Goal: Task Accomplishment & Management: Complete application form

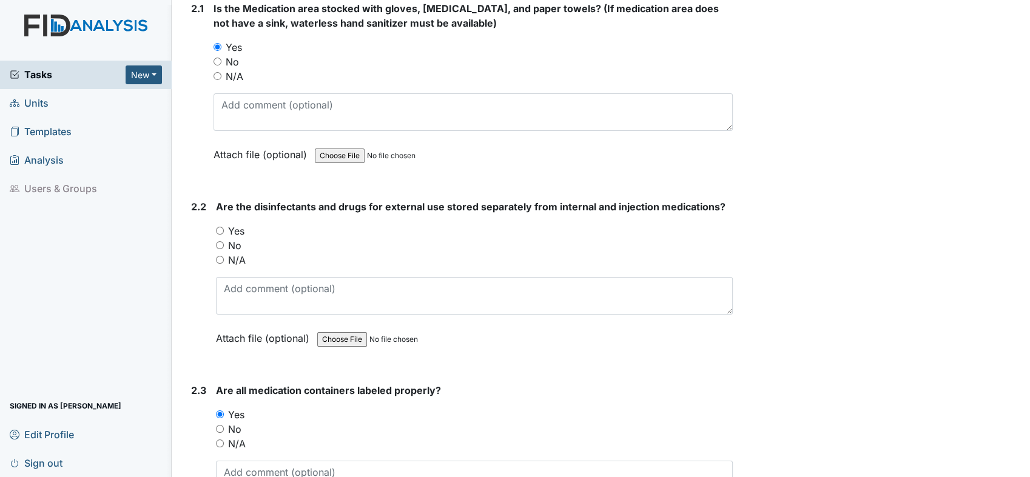
scroll to position [3195, 0]
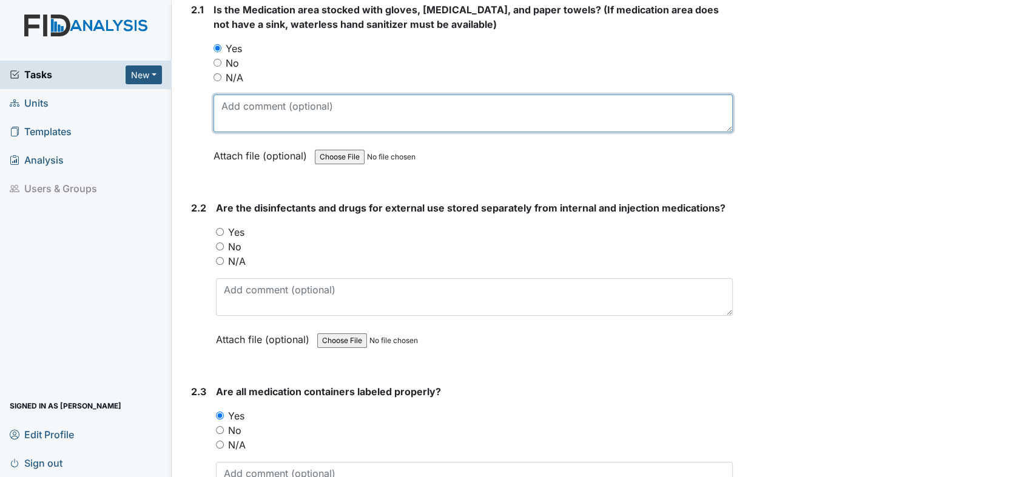
drag, startPoint x: 700, startPoint y: 121, endPoint x: 703, endPoint y: 149, distance: 28.1
click at [703, 149] on div "Is the Medication area stocked with gloves, [MEDICAL_DATA], and paper towels? (…" at bounding box center [472, 86] width 519 height 169
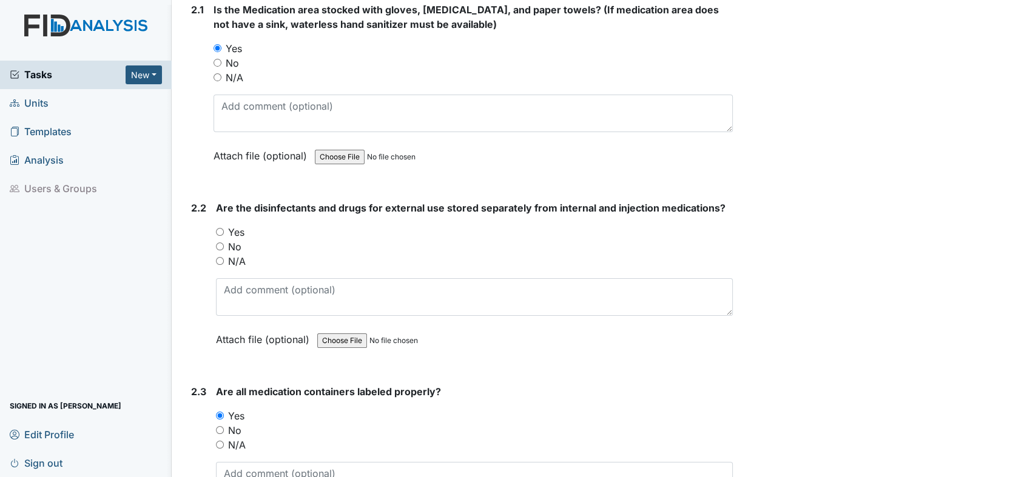
click at [216, 228] on input "Yes" at bounding box center [220, 232] width 8 height 8
radio input "true"
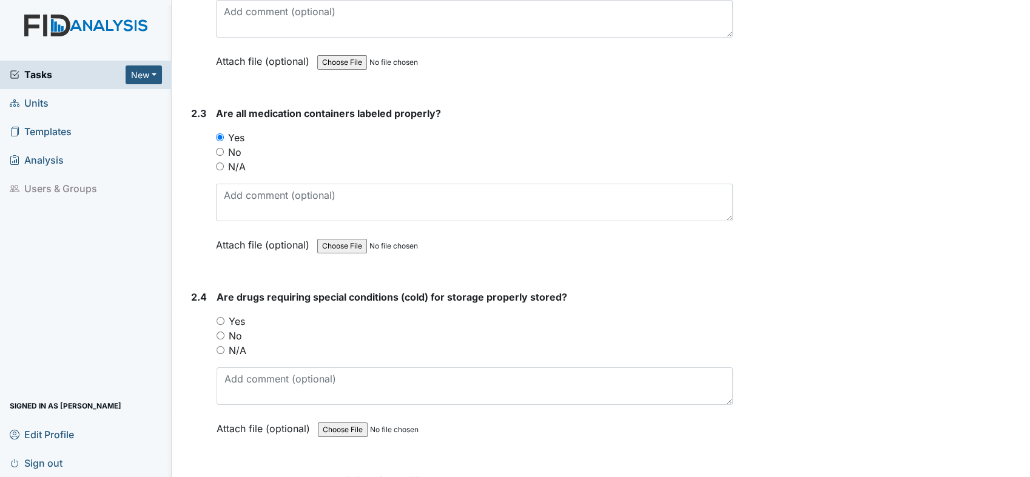
scroll to position [3492, 0]
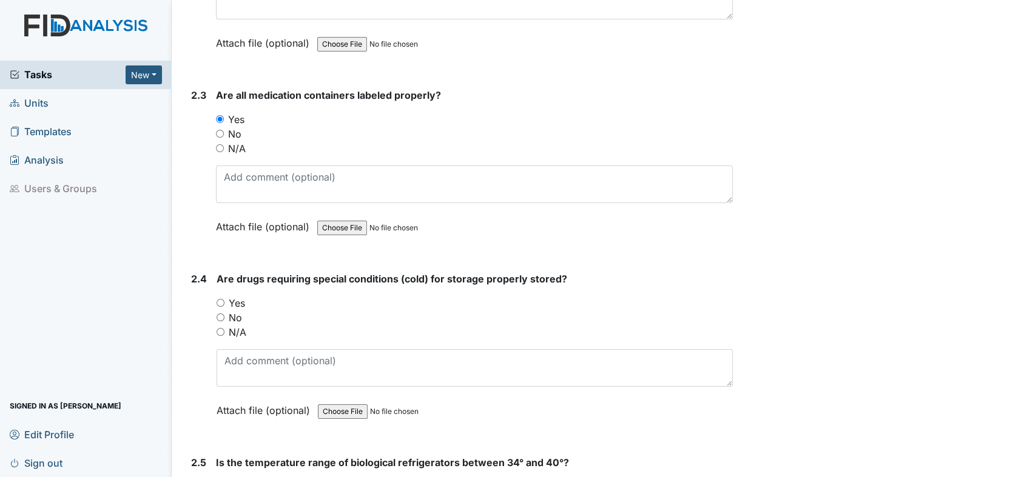
click at [226, 296] on div "Yes" at bounding box center [474, 303] width 516 height 15
click at [219, 299] on input "Yes" at bounding box center [220, 303] width 8 height 8
radio input "true"
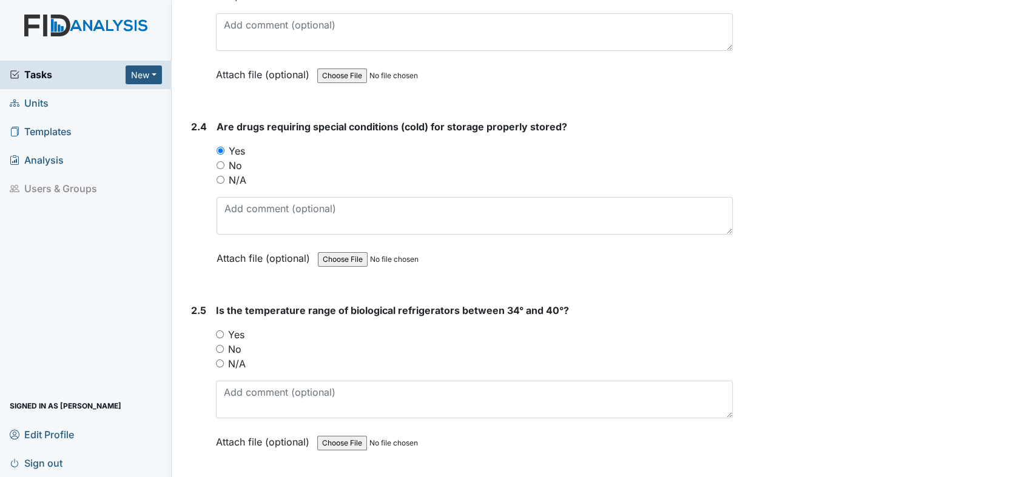
scroll to position [3752, 0]
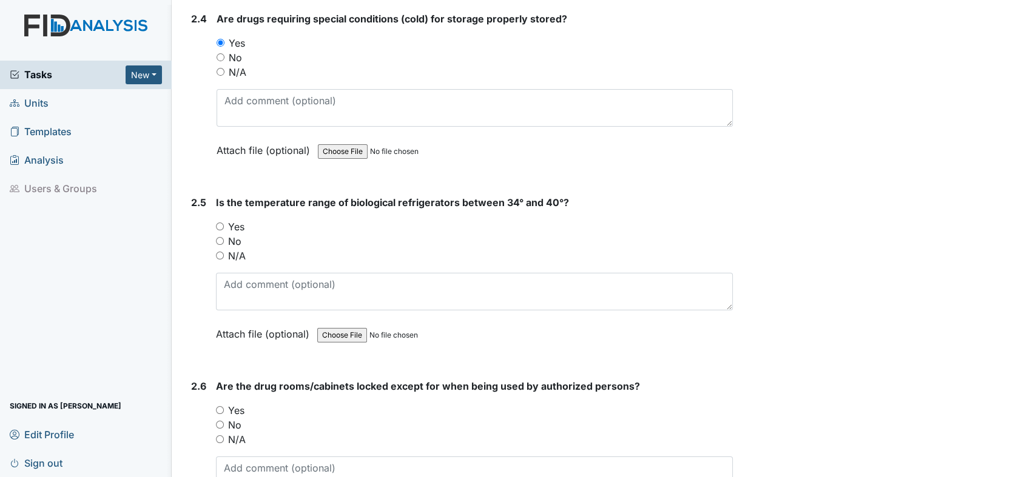
click at [221, 223] on input "Yes" at bounding box center [220, 227] width 8 height 8
radio input "true"
click at [218, 406] on input "Yes" at bounding box center [220, 410] width 8 height 8
radio input "true"
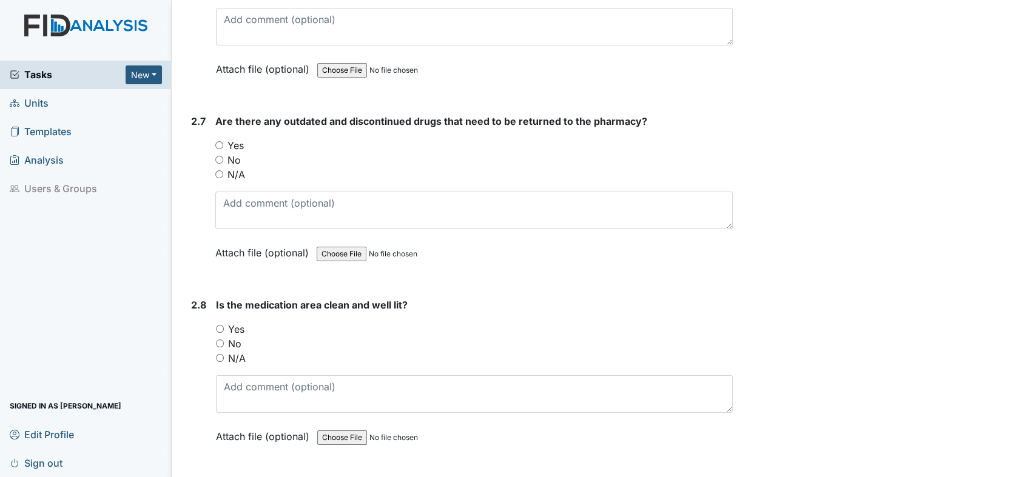
scroll to position [4237, 0]
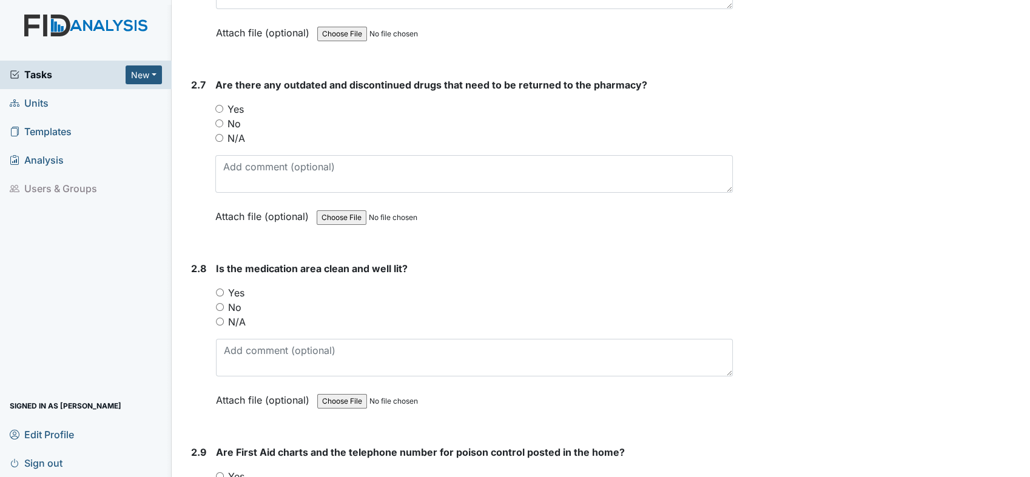
click at [224, 102] on div "Yes" at bounding box center [473, 109] width 517 height 15
click at [216, 105] on input "Yes" at bounding box center [219, 109] width 8 height 8
radio input "true"
click at [219, 289] on input "Yes" at bounding box center [220, 293] width 8 height 8
radio input "true"
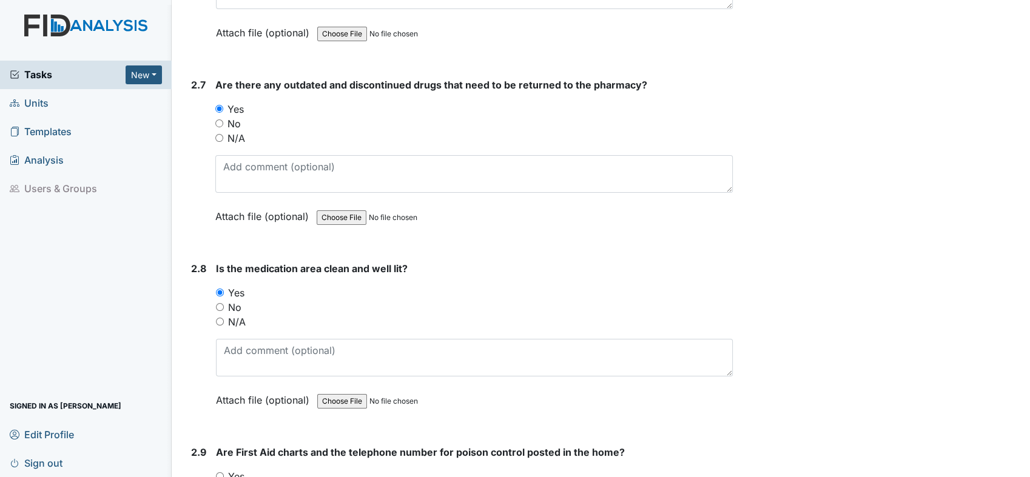
click at [224, 469] on div "Yes" at bounding box center [474, 476] width 517 height 15
click at [220, 472] on input "Yes" at bounding box center [220, 476] width 8 height 8
radio input "true"
drag, startPoint x: 220, startPoint y: 458, endPoint x: 992, endPoint y: 511, distance: 774.3
click at [992, 477] on html "Tasks New Form Inspection Document Bundle Units Templates Analysis Users & Grou…" at bounding box center [515, 238] width 1030 height 477
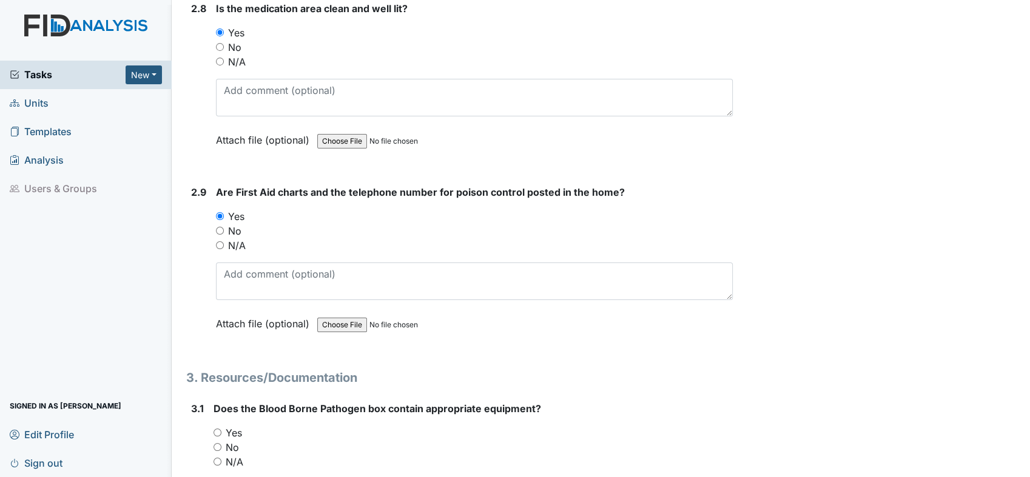
scroll to position [4623, 0]
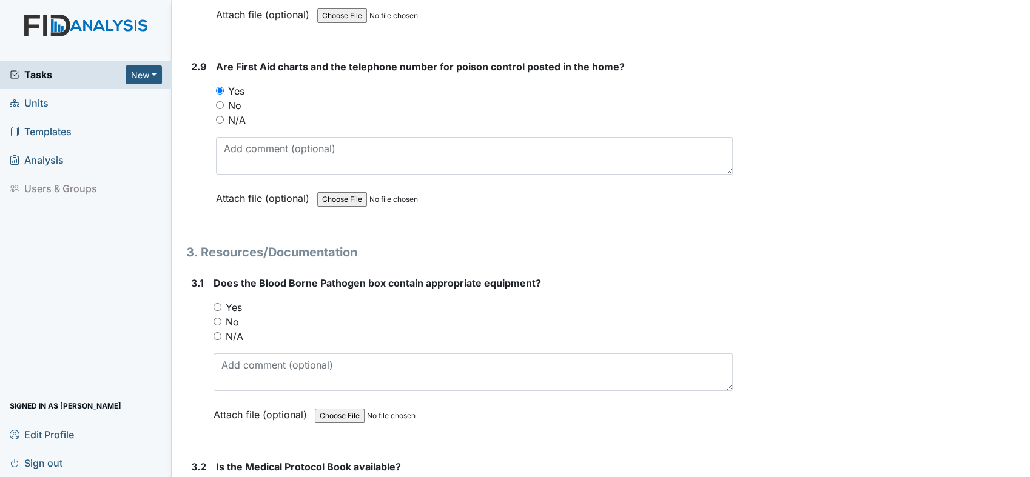
click at [218, 300] on div "Yes" at bounding box center [472, 307] width 519 height 15
click at [220, 303] on input "Yes" at bounding box center [217, 307] width 8 height 8
radio input "true"
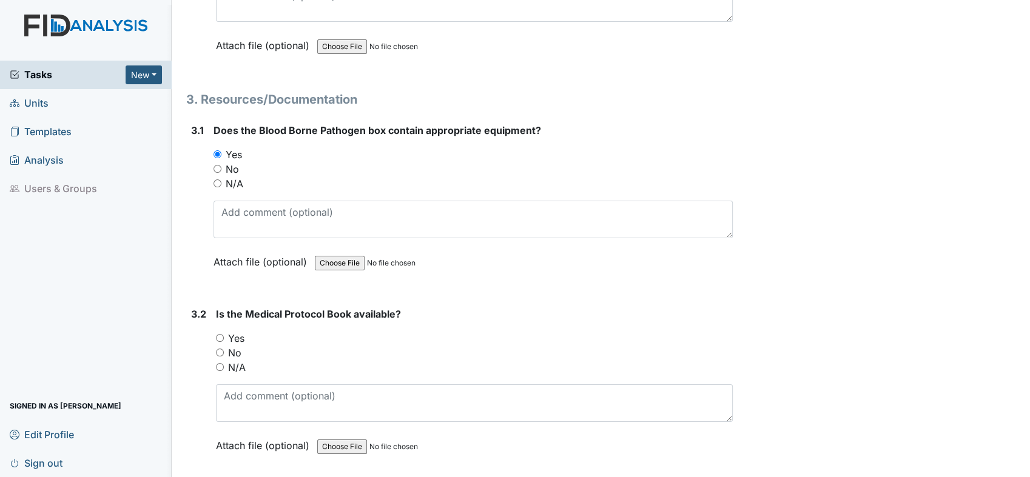
scroll to position [4830, 0]
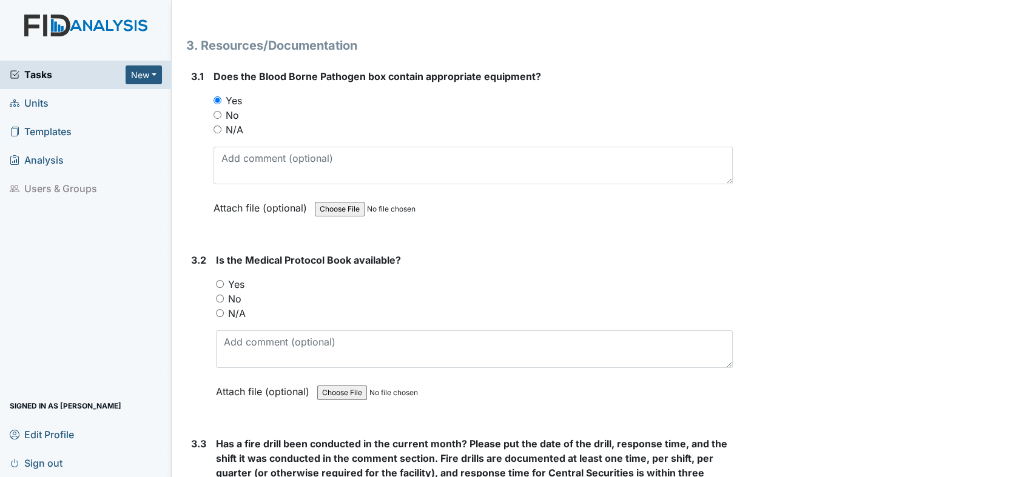
click at [220, 280] on input "Yes" at bounding box center [220, 284] width 8 height 8
radio input "true"
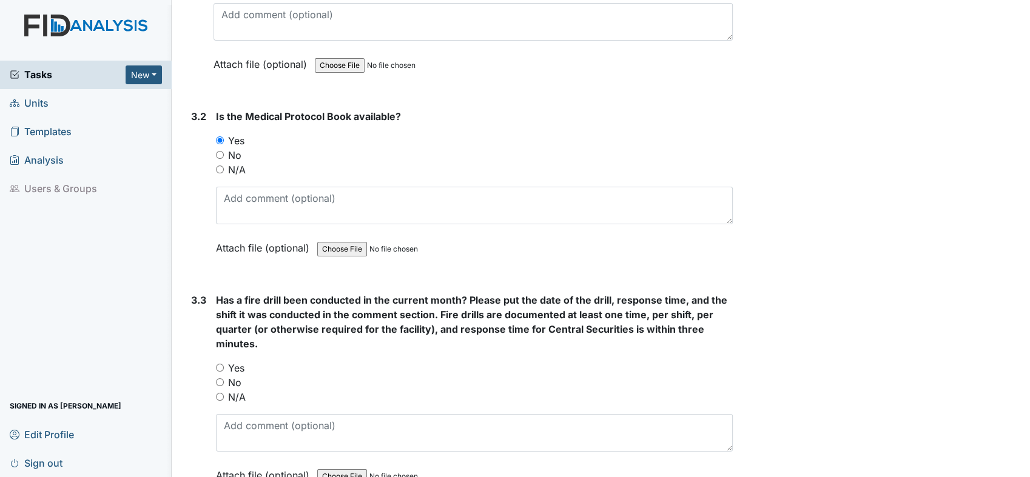
scroll to position [5063, 0]
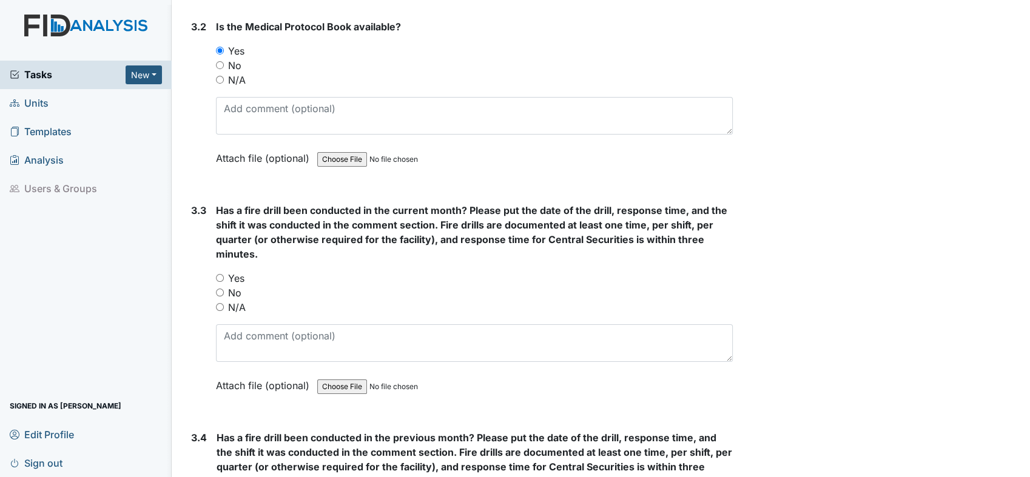
click at [220, 274] on input "Yes" at bounding box center [220, 278] width 8 height 8
radio input "true"
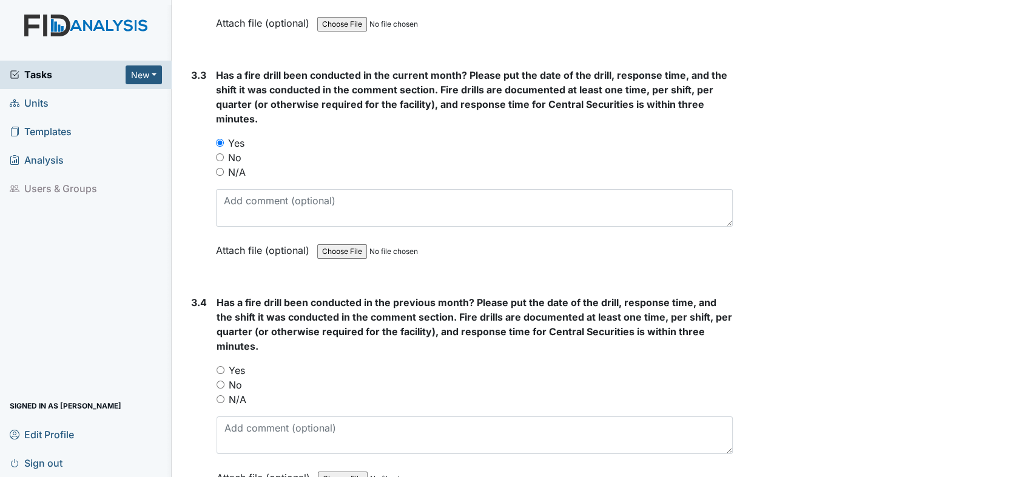
scroll to position [5287, 0]
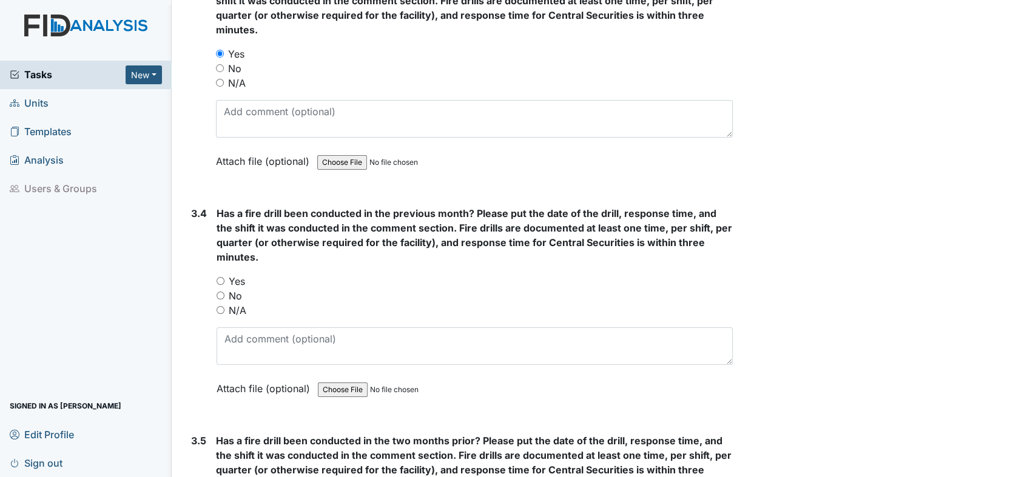
click at [218, 277] on input "Yes" at bounding box center [220, 281] width 8 height 8
radio input "true"
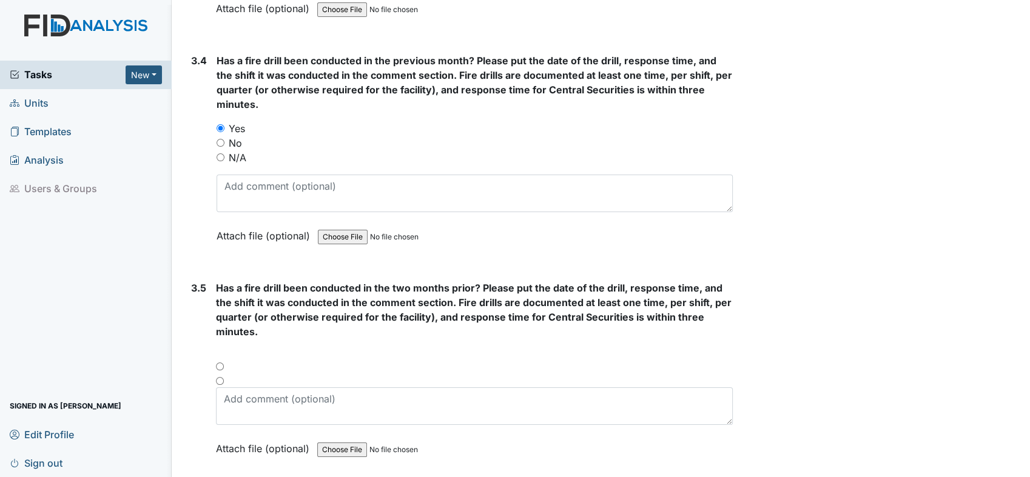
scroll to position [5494, 0]
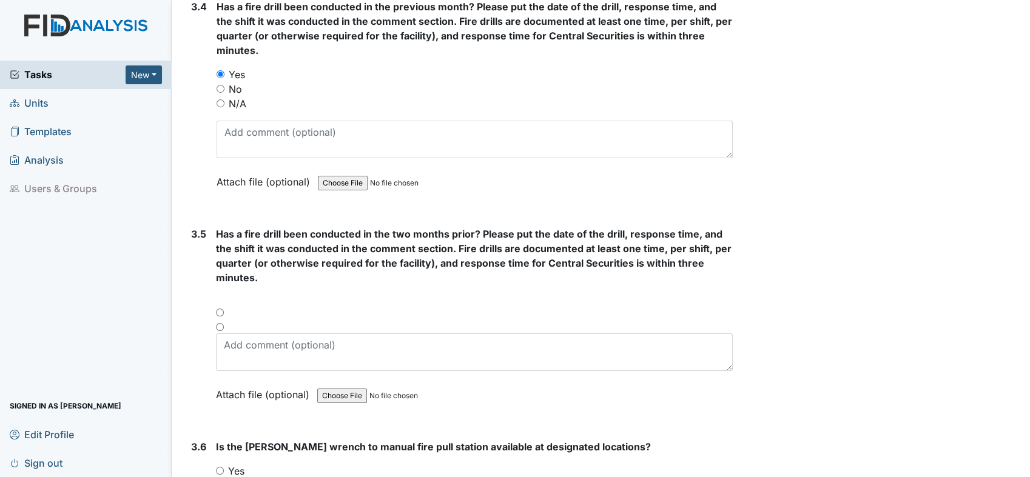
click at [221, 309] on div at bounding box center [474, 316] width 517 height 15
click at [218, 309] on input "radio" at bounding box center [220, 313] width 8 height 8
radio input "true"
click at [218, 309] on input "radio" at bounding box center [220, 313] width 8 height 8
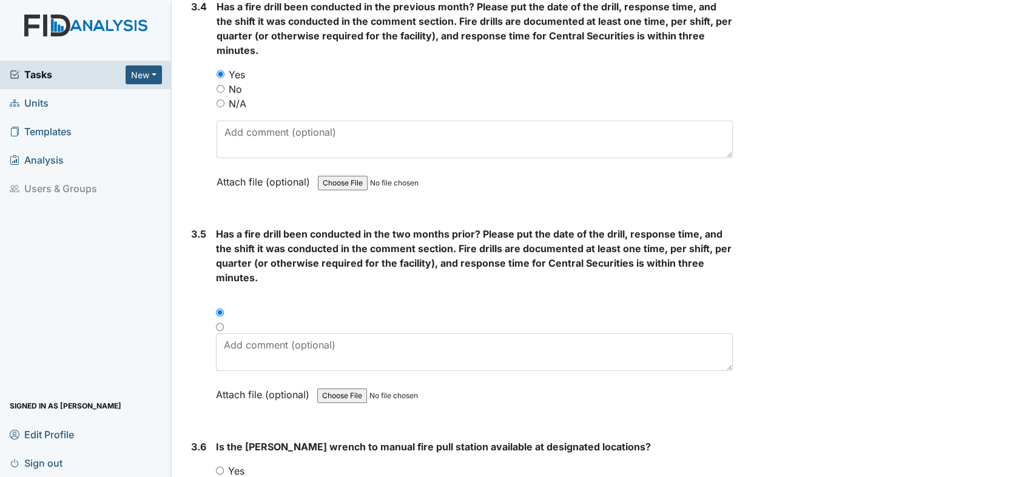
click at [218, 309] on input "radio" at bounding box center [220, 313] width 8 height 8
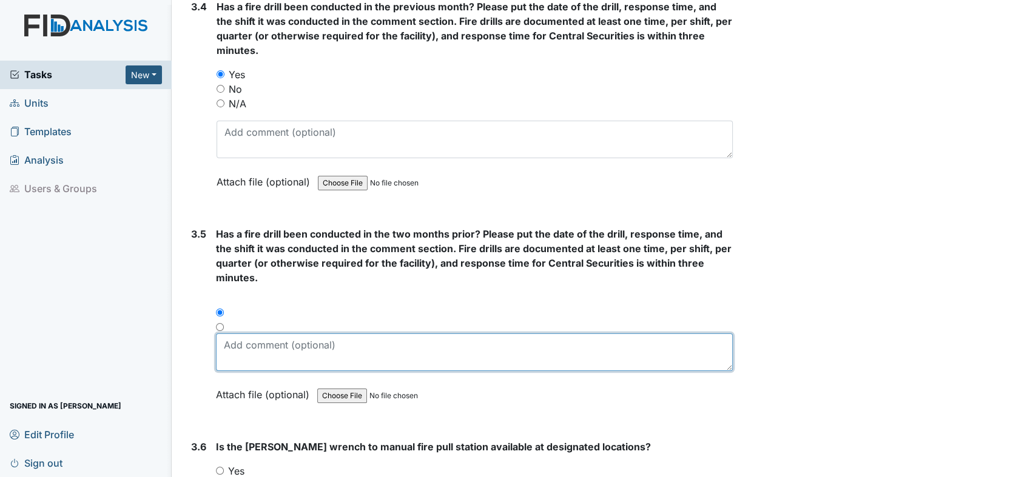
click at [246, 333] on textarea at bounding box center [474, 352] width 517 height 38
type textarea "[DATE] [DATE]"
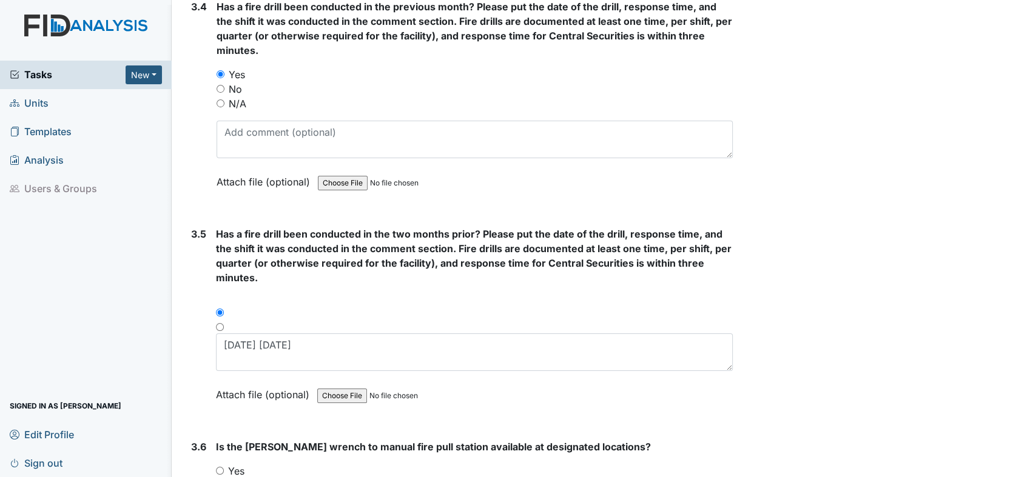
click at [221, 467] on input "Yes" at bounding box center [220, 471] width 8 height 8
radio input "true"
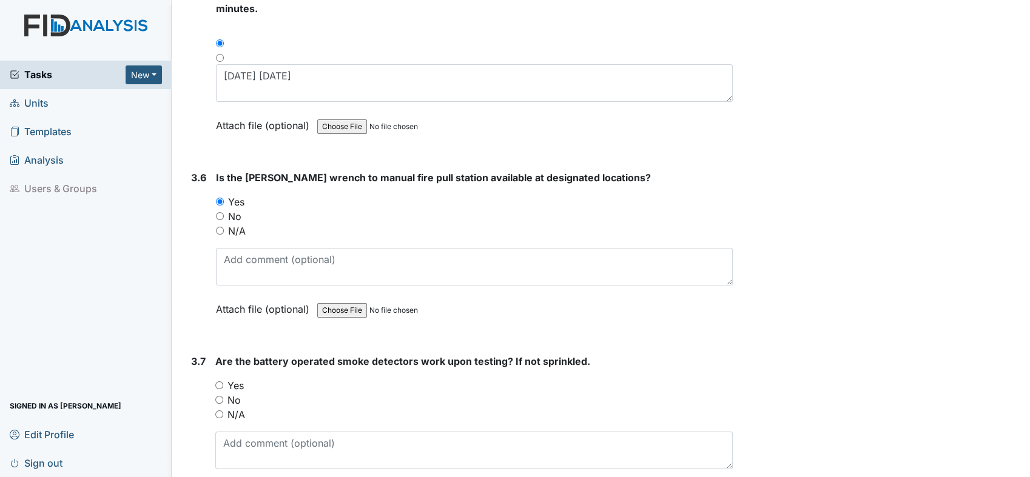
scroll to position [5836, 0]
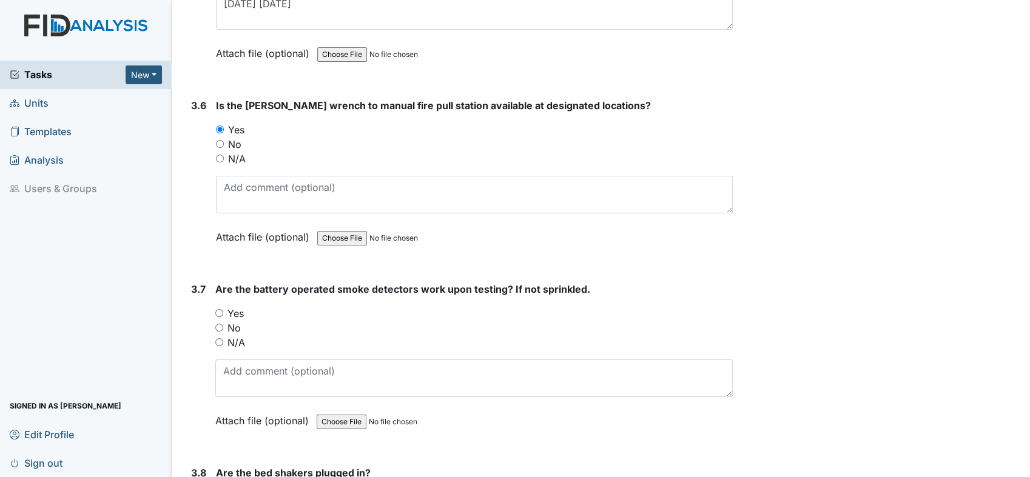
click at [221, 309] on input "Yes" at bounding box center [219, 313] width 8 height 8
radio input "true"
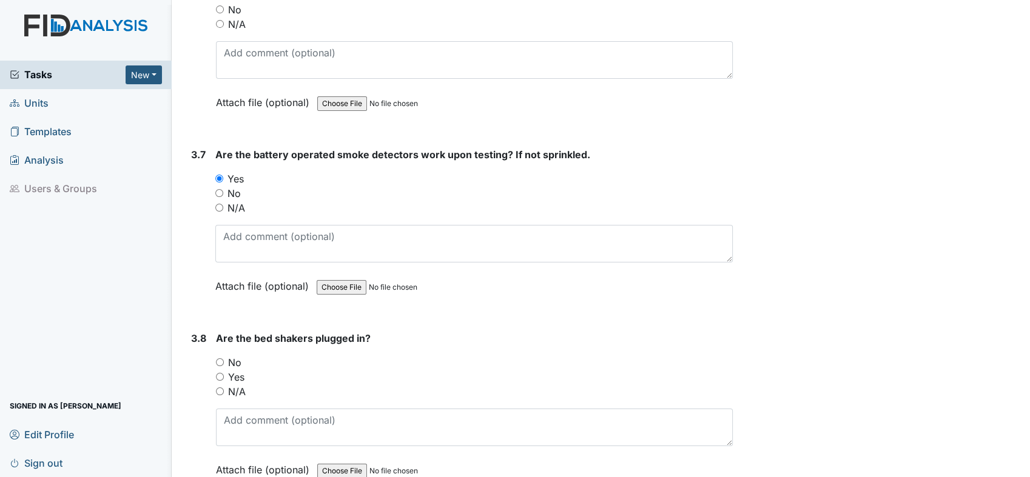
scroll to position [6024, 0]
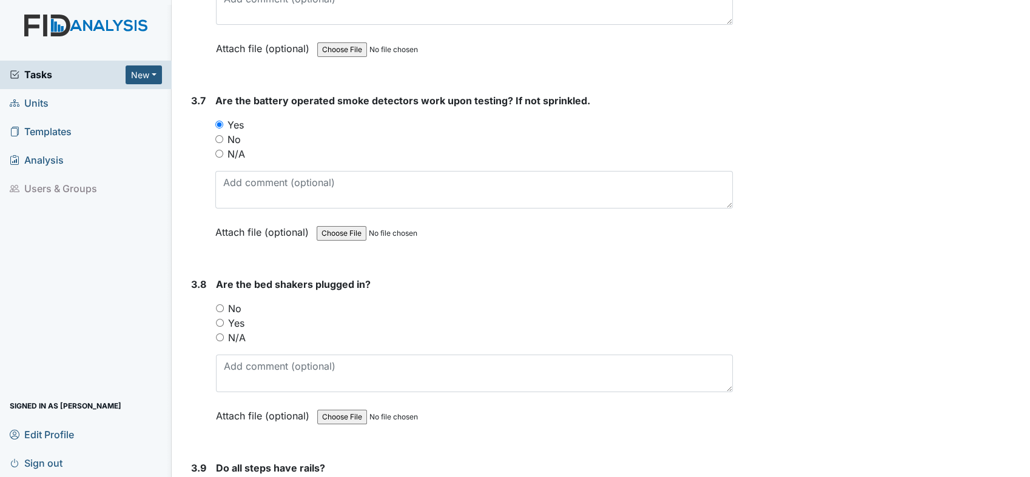
click at [220, 333] on input "N/A" at bounding box center [220, 337] width 8 height 8
radio input "true"
click at [220, 333] on input "N/A" at bounding box center [220, 337] width 8 height 8
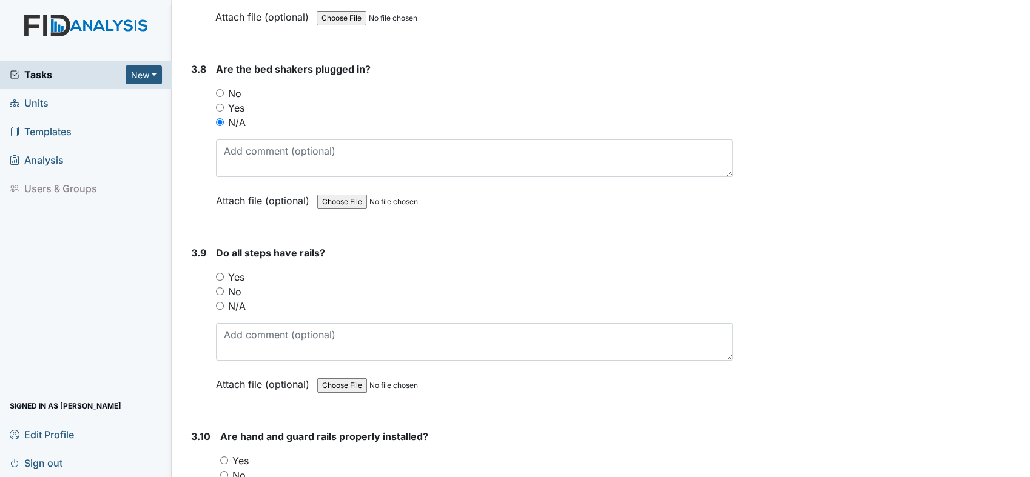
scroll to position [6258, 0]
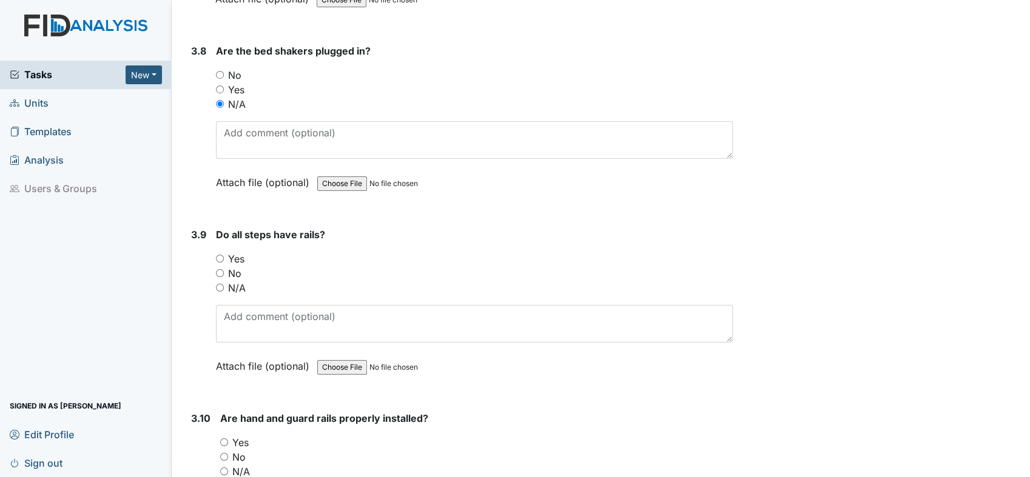
click at [214, 272] on div "3.9 Do all steps have rails? You must select one of the below options. Yes No N…" at bounding box center [459, 309] width 546 height 164
click at [218, 284] on input "N/A" at bounding box center [220, 288] width 8 height 8
radio input "true"
click at [224, 467] on input "N/A" at bounding box center [224, 471] width 8 height 8
radio input "true"
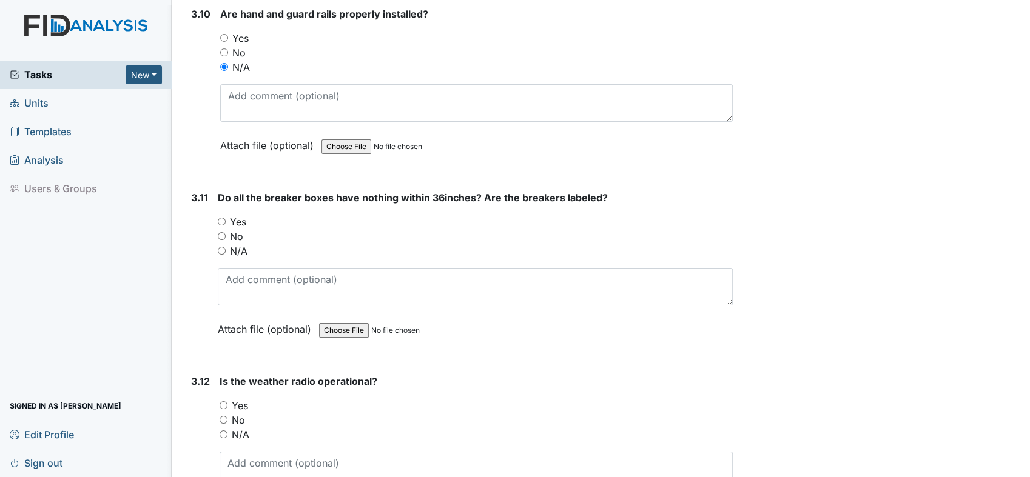
scroll to position [6680, 0]
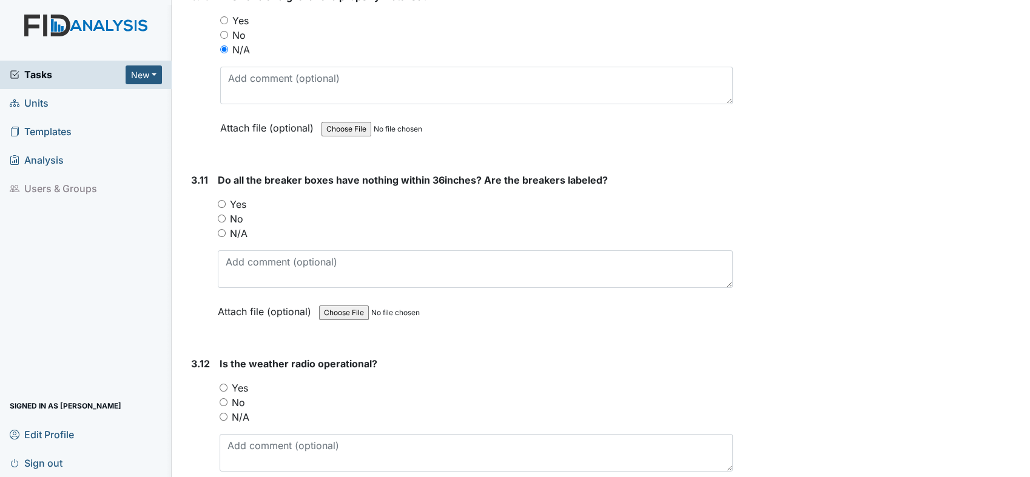
click at [220, 200] on input "Yes" at bounding box center [222, 204] width 8 height 8
radio input "true"
click at [226, 384] on input "Yes" at bounding box center [224, 388] width 8 height 8
radio input "true"
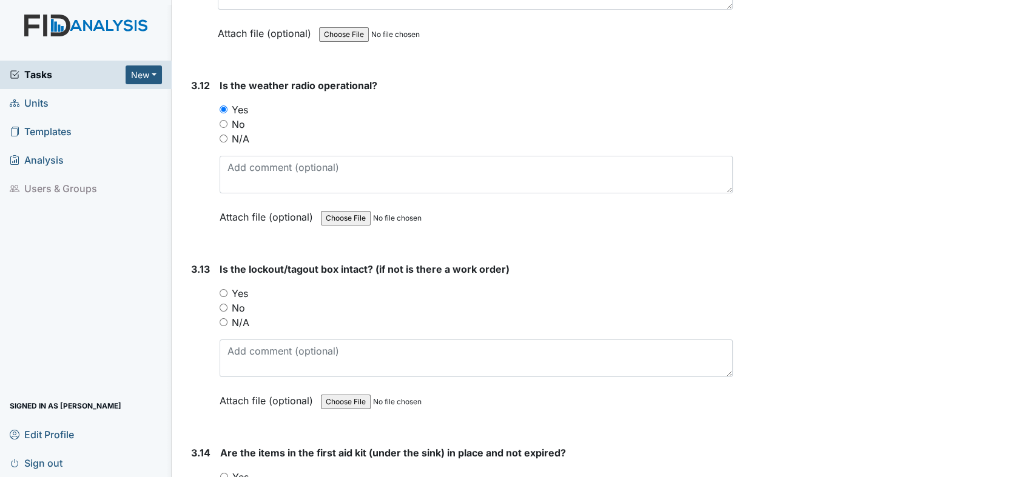
scroll to position [6967, 0]
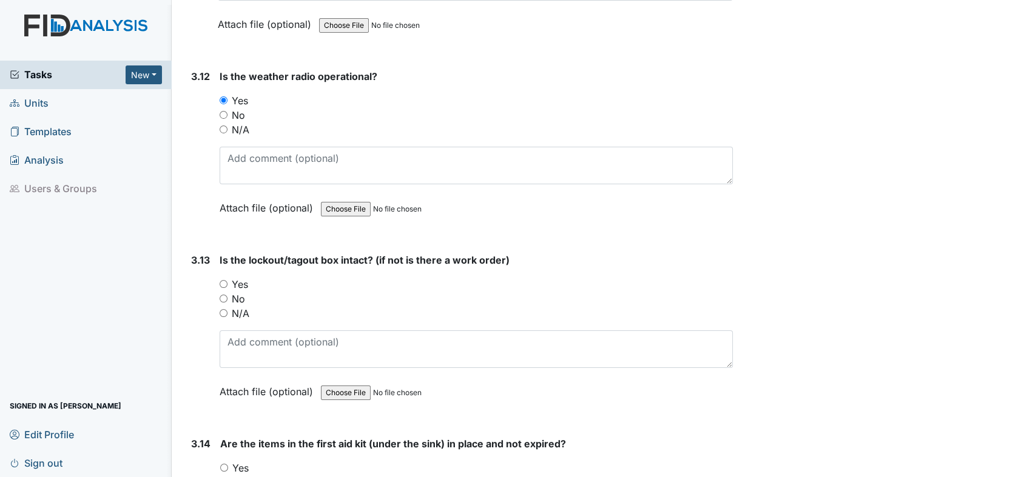
click at [222, 280] on input "Yes" at bounding box center [224, 284] width 8 height 8
radio input "true"
click at [222, 464] on input "Yes" at bounding box center [224, 468] width 8 height 8
radio input "true"
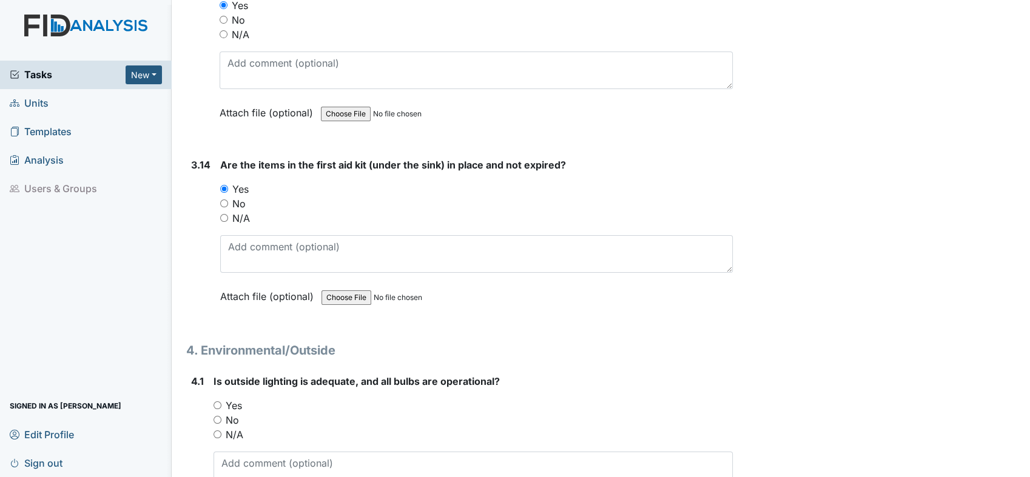
scroll to position [7273, 0]
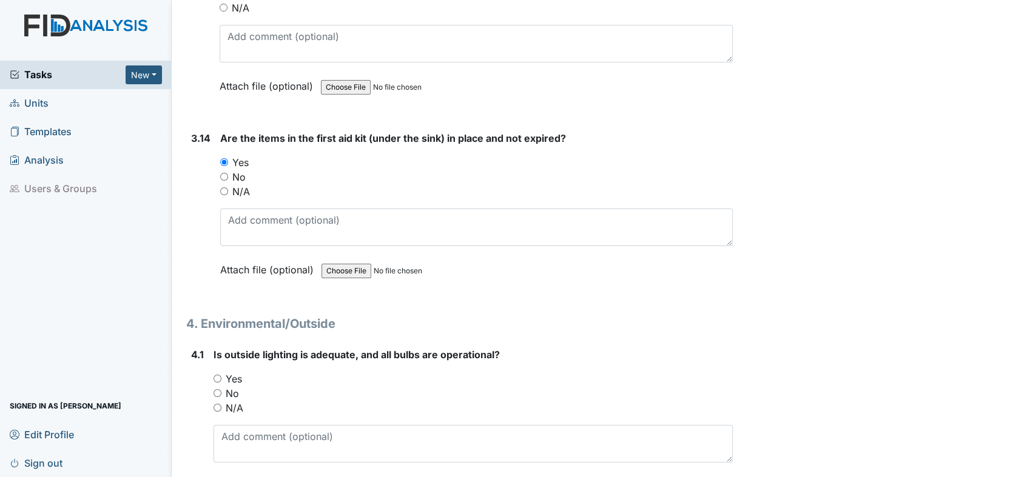
click at [215, 375] on input "Yes" at bounding box center [217, 379] width 8 height 8
radio input "true"
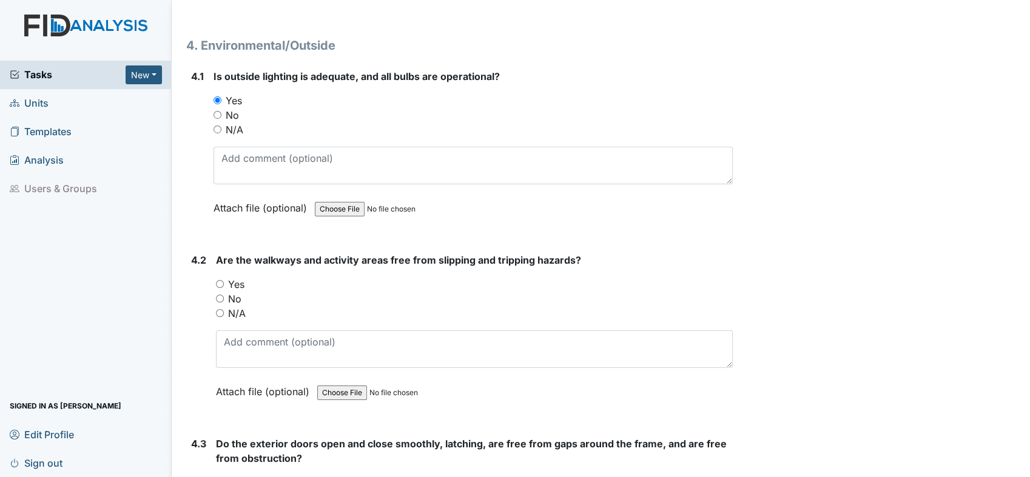
scroll to position [7560, 0]
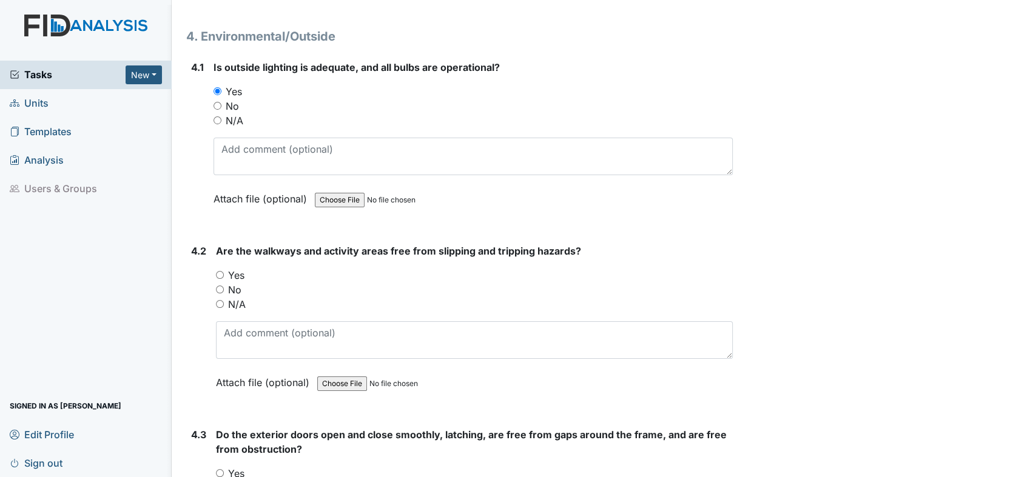
click at [219, 271] on input "Yes" at bounding box center [220, 275] width 8 height 8
radio input "true"
click at [223, 427] on strong "Do the exterior doors open and close smoothly, latching, are free from gaps aro…" at bounding box center [474, 441] width 517 height 29
click at [219, 469] on input "Yes" at bounding box center [220, 473] width 8 height 8
radio input "true"
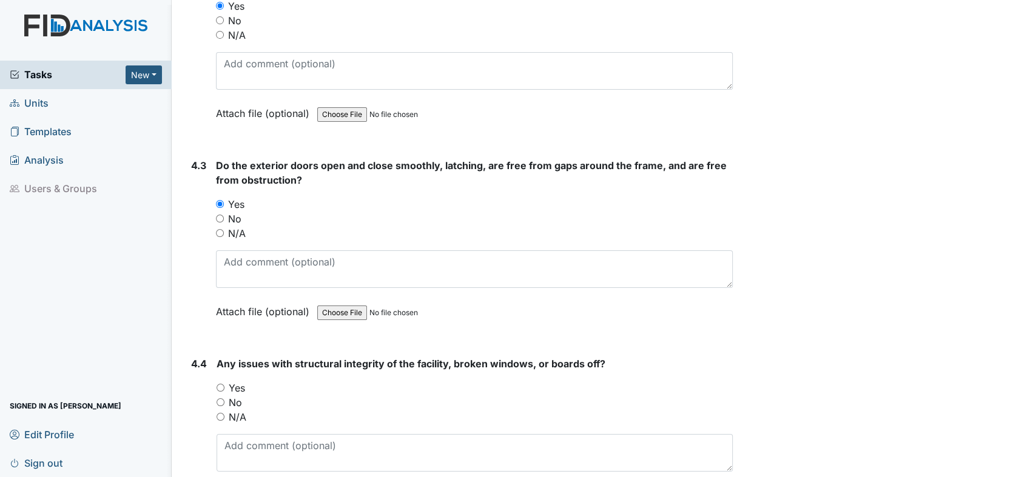
scroll to position [7911, 0]
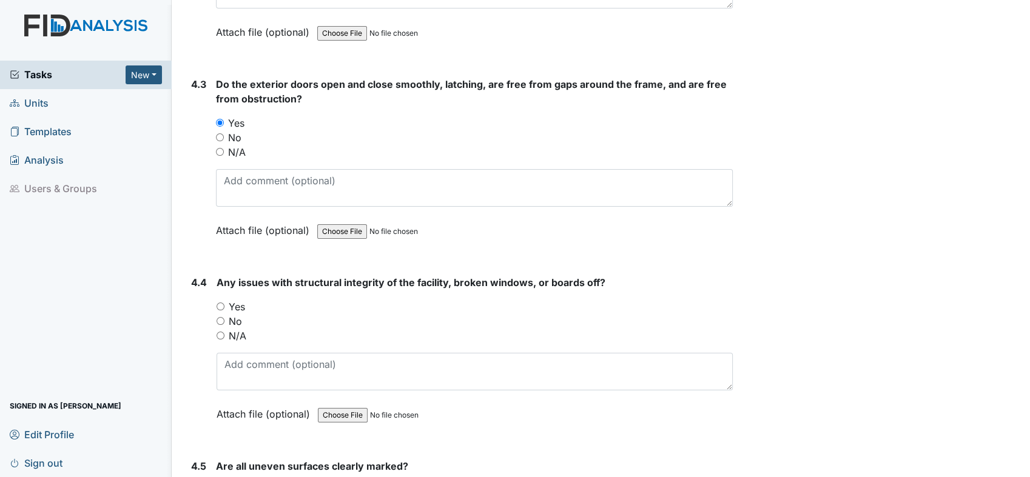
drag, startPoint x: 220, startPoint y: 305, endPoint x: 206, endPoint y: 299, distance: 15.8
click at [206, 299] on div "4.4" at bounding box center [199, 357] width 16 height 164
click at [221, 317] on input "No" at bounding box center [220, 321] width 8 height 8
radio input "true"
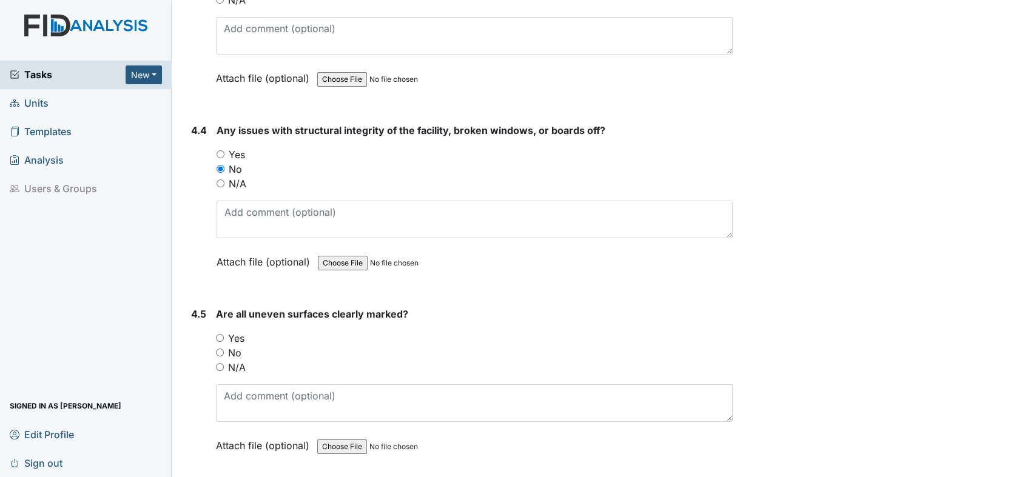
scroll to position [8144, 0]
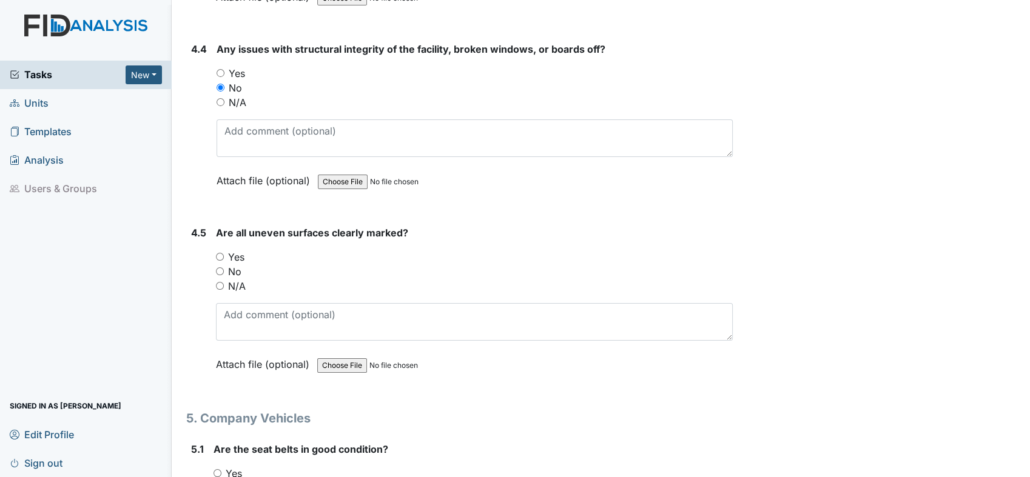
click at [220, 267] on input "No" at bounding box center [220, 271] width 8 height 8
radio input "true"
click at [218, 469] on input "Yes" at bounding box center [217, 473] width 8 height 8
radio input "true"
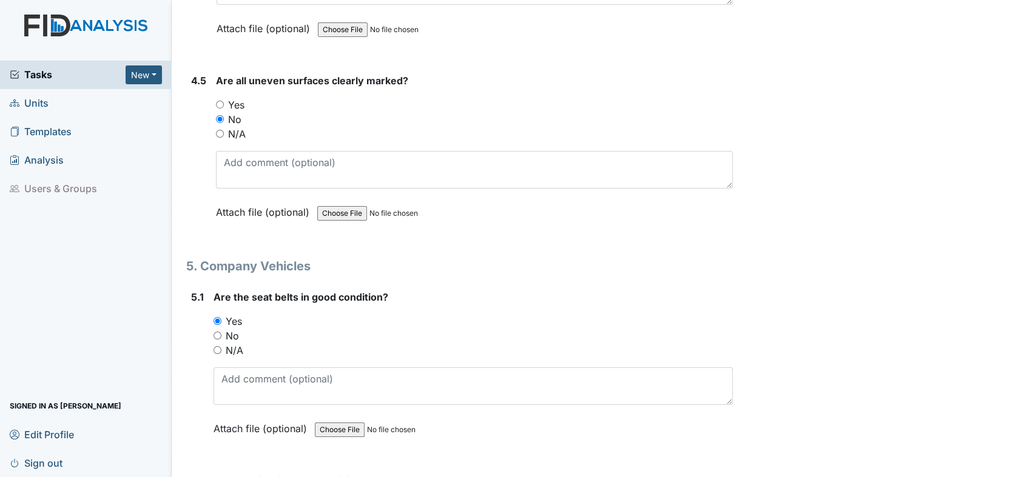
scroll to position [8395, 0]
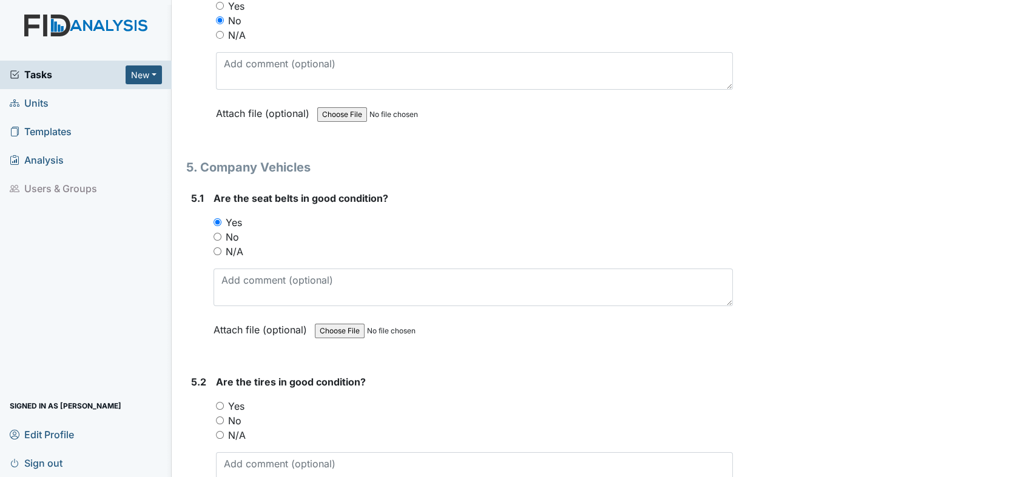
click at [222, 402] on input "Yes" at bounding box center [220, 406] width 8 height 8
radio input "true"
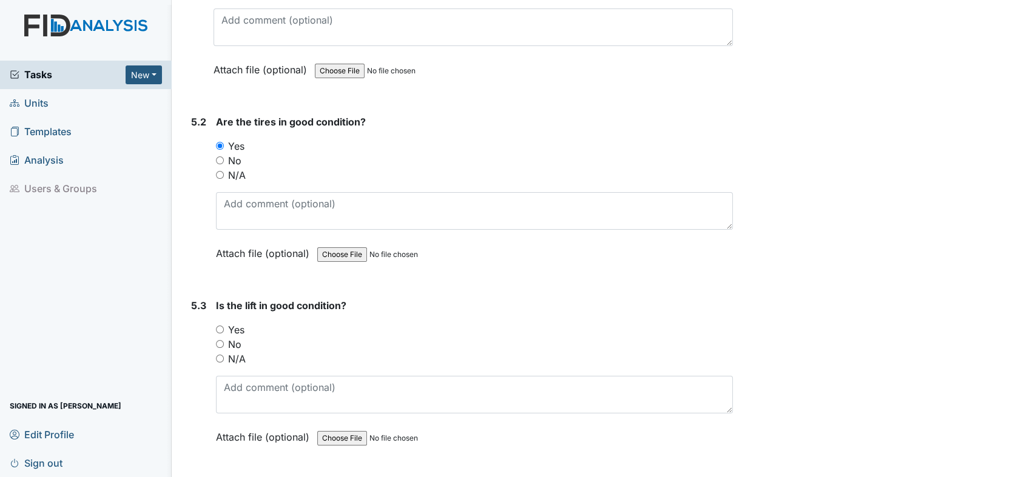
scroll to position [8745, 0]
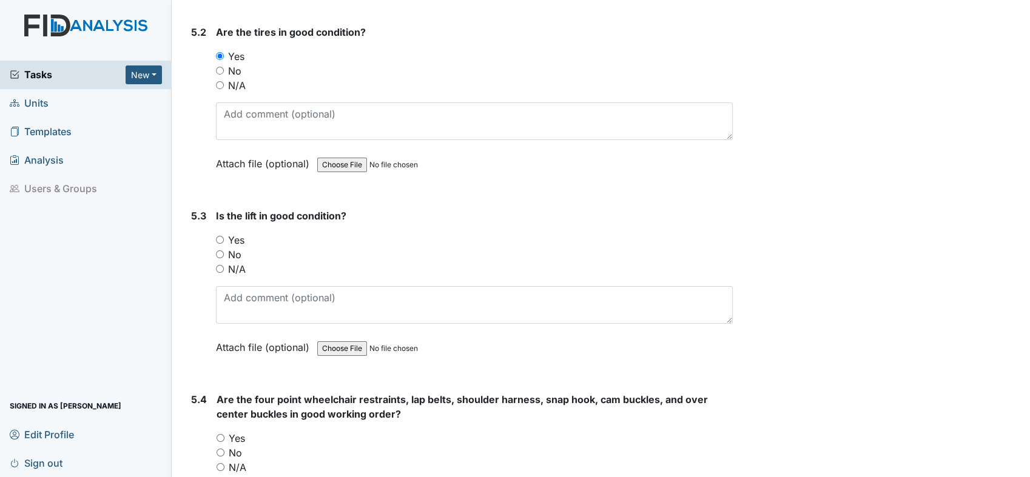
click at [223, 236] on input "Yes" at bounding box center [220, 240] width 8 height 8
radio input "true"
click at [220, 265] on input "N/A" at bounding box center [220, 269] width 8 height 8
radio input "true"
click at [221, 434] on input "Yes" at bounding box center [220, 438] width 8 height 8
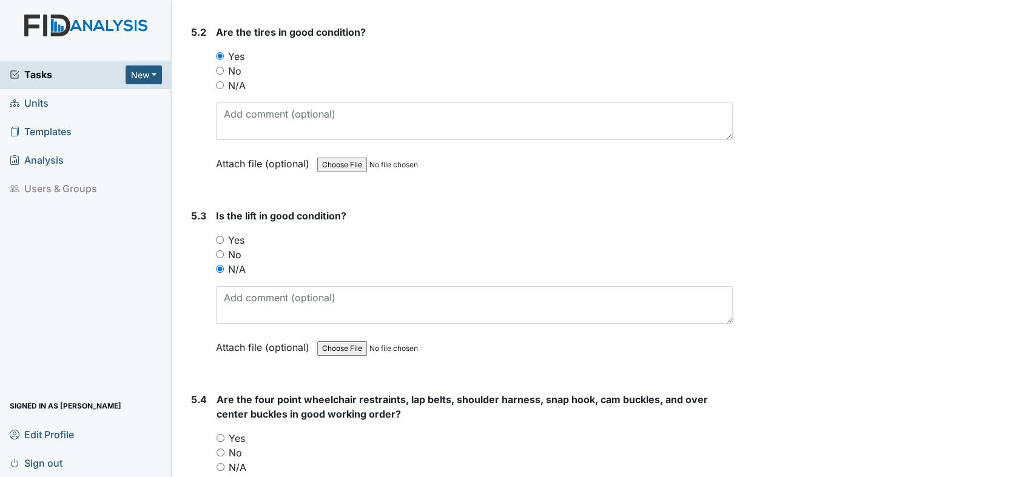
radio input "true"
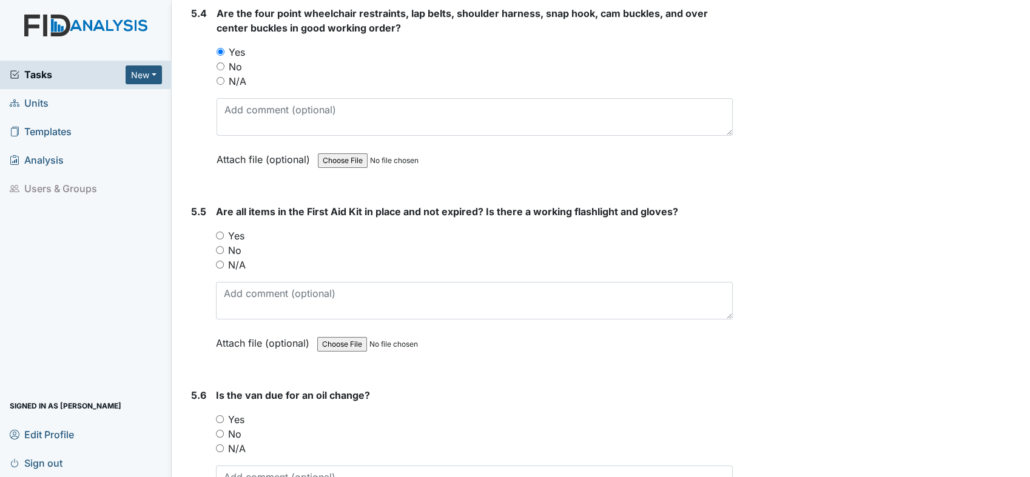
scroll to position [9149, 0]
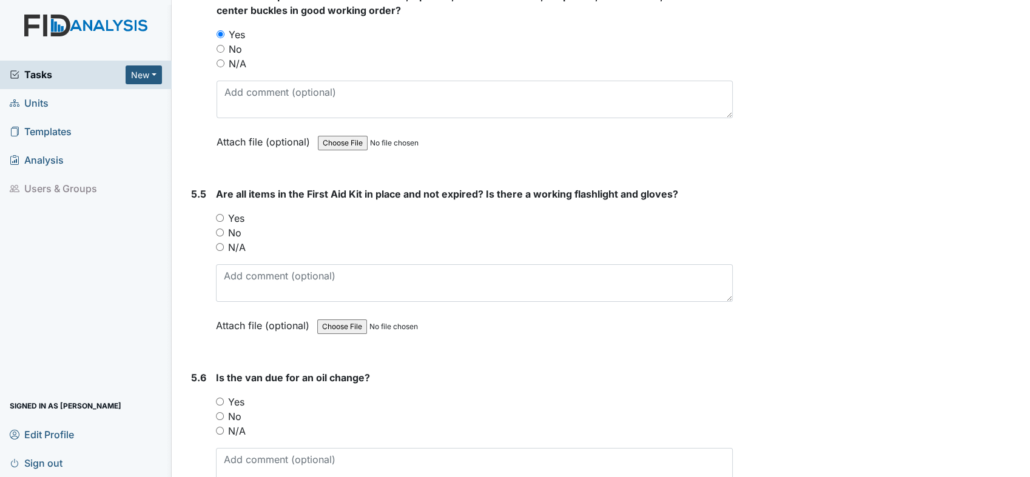
click at [218, 214] on input "Yes" at bounding box center [220, 218] width 8 height 8
radio input "true"
click at [223, 398] on input "Yes" at bounding box center [220, 402] width 8 height 8
radio input "true"
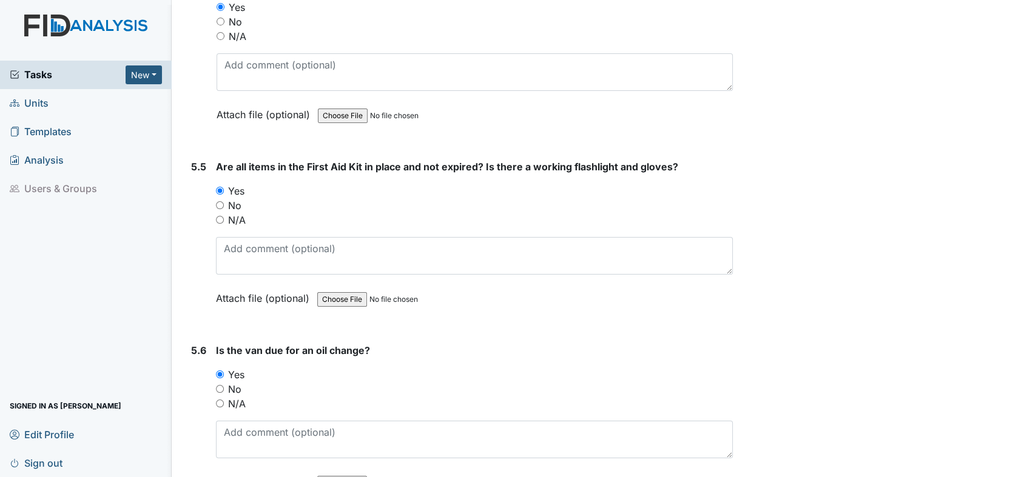
scroll to position [9228, 0]
